Goal: Transaction & Acquisition: Purchase product/service

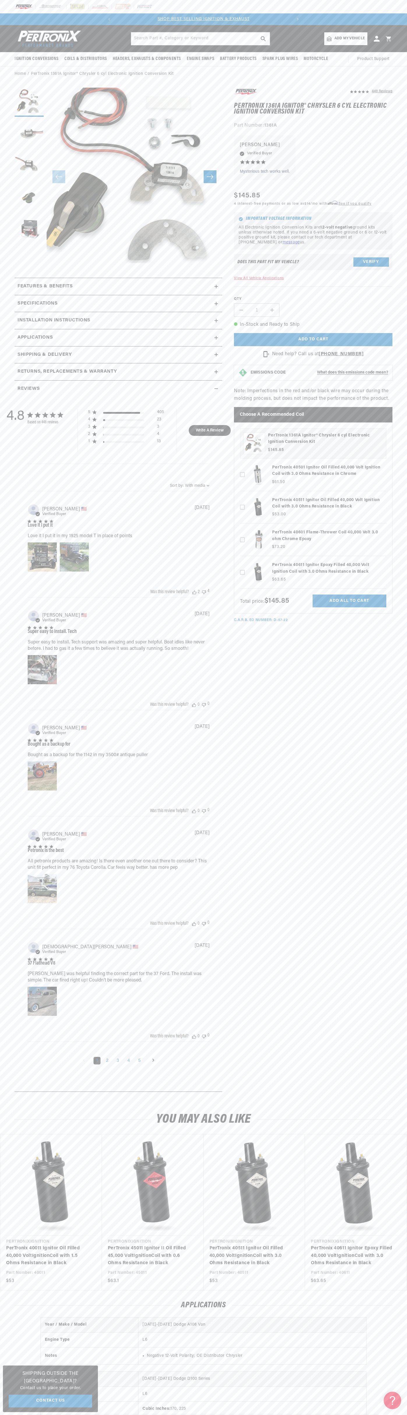
click at [281, 17] on p "SHOP BEST SELLING IGNITION & EXHAUST" at bounding box center [203, 19] width 177 height 6
click at [392, 1245] on link "PerTronix 40611 Ignitor Epoxy Filled 40,000 Volt Ignition Coil with 3.0 Ohms Re…" at bounding box center [353, 1256] width 84 height 22
click at [246, 1415] on html "Skip to content Your cart Your cart is empty Get the right parts the first time…" at bounding box center [203, 707] width 407 height 1415
click at [15, 427] on div "4.8 4.8 out of 5 stars 448 total reviews Based on 448 reviews 5 405 4 23 3 3 2 …" at bounding box center [91, 430] width 170 height 43
